Goal: Use online tool/utility: Utilize a website feature to perform a specific function

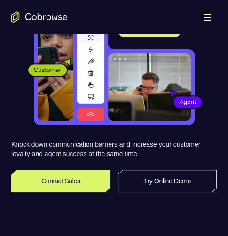
scroll to position [105, 0]
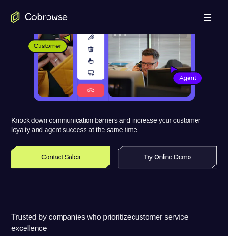
click at [178, 154] on link "Try Online Demo" at bounding box center [167, 157] width 99 height 23
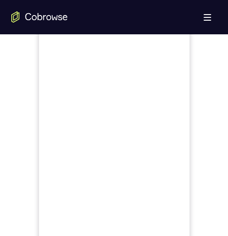
scroll to position [423, 0]
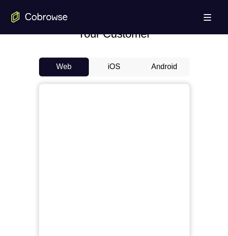
click at [158, 67] on button "Android" at bounding box center [164, 66] width 50 height 19
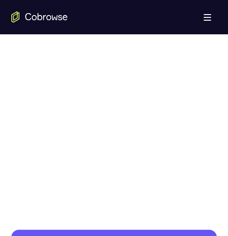
scroll to position [476, 0]
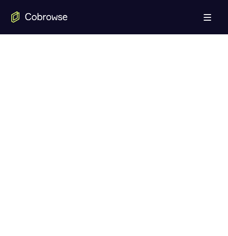
drag, startPoint x: 190, startPoint y: 171, endPoint x: 207, endPoint y: 175, distance: 17.3
click at [207, 175] on div at bounding box center [113, 175] width 205 height 289
drag, startPoint x: 199, startPoint y: 175, endPoint x: 193, endPoint y: 175, distance: 6.1
click at [198, 175] on div at bounding box center [113, 190] width 205 height 289
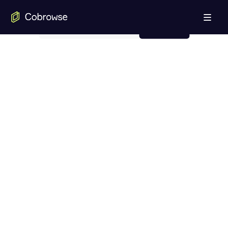
click at [193, 175] on div at bounding box center [113, 190] width 205 height 289
drag, startPoint x: 192, startPoint y: 175, endPoint x: 134, endPoint y: 145, distance: 65.7
click at [188, 177] on div at bounding box center [113, 190] width 205 height 289
click at [64, 39] on button "Web" at bounding box center [64, 29] width 50 height 19
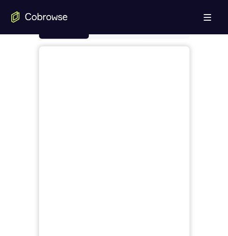
click at [170, 39] on button "Android" at bounding box center [164, 29] width 50 height 19
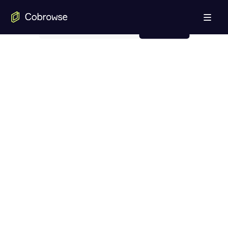
scroll to position [423, 0]
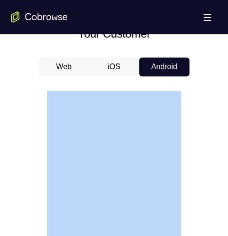
click at [194, 168] on div at bounding box center [113, 228] width 205 height 289
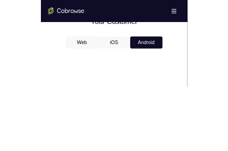
scroll to position [563, 0]
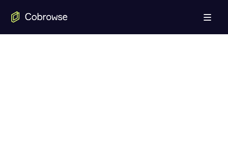
drag, startPoint x: 186, startPoint y: 32, endPoint x: 111, endPoint y: 7, distance: 79.0
drag, startPoint x: 191, startPoint y: 112, endPoint x: 135, endPoint y: 0, distance: 125.4
click at [188, 113] on div at bounding box center [113, 87] width 205 height 289
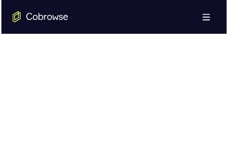
scroll to position [610, 0]
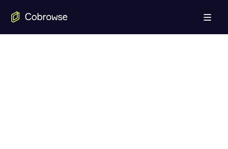
drag, startPoint x: 150, startPoint y: 189, endPoint x: 188, endPoint y: 134, distance: 66.8
click at [138, 235] on html "Open main menu Go back Powerful, Flexible and Trustworthy. Avoid all extra fric…" at bounding box center [114, 139] width 228 height 1498
click at [206, 137] on div at bounding box center [113, 40] width 205 height 289
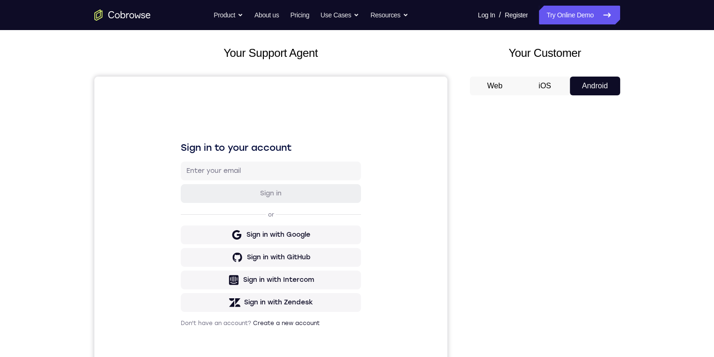
scroll to position [0, 0]
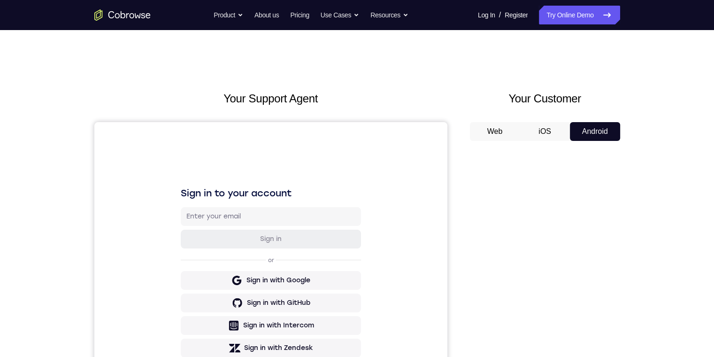
click at [227, 129] on button "Web" at bounding box center [495, 131] width 50 height 19
click at [227, 131] on button "iOS" at bounding box center [545, 131] width 50 height 19
click at [227, 139] on button "Android" at bounding box center [595, 131] width 50 height 19
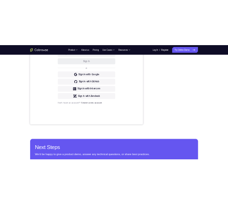
scroll to position [94, 0]
